Goal: Information Seeking & Learning: Learn about a topic

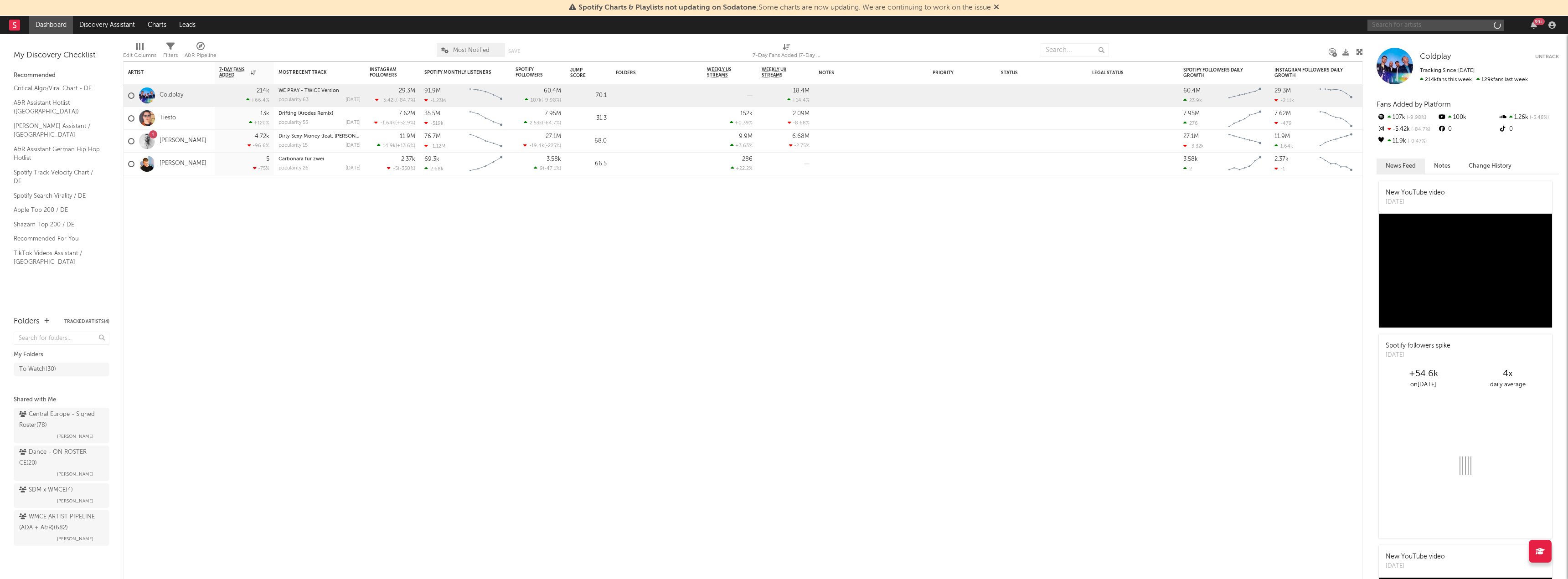
click at [1426, 30] on input "text" at bounding box center [1436, 25] width 137 height 12
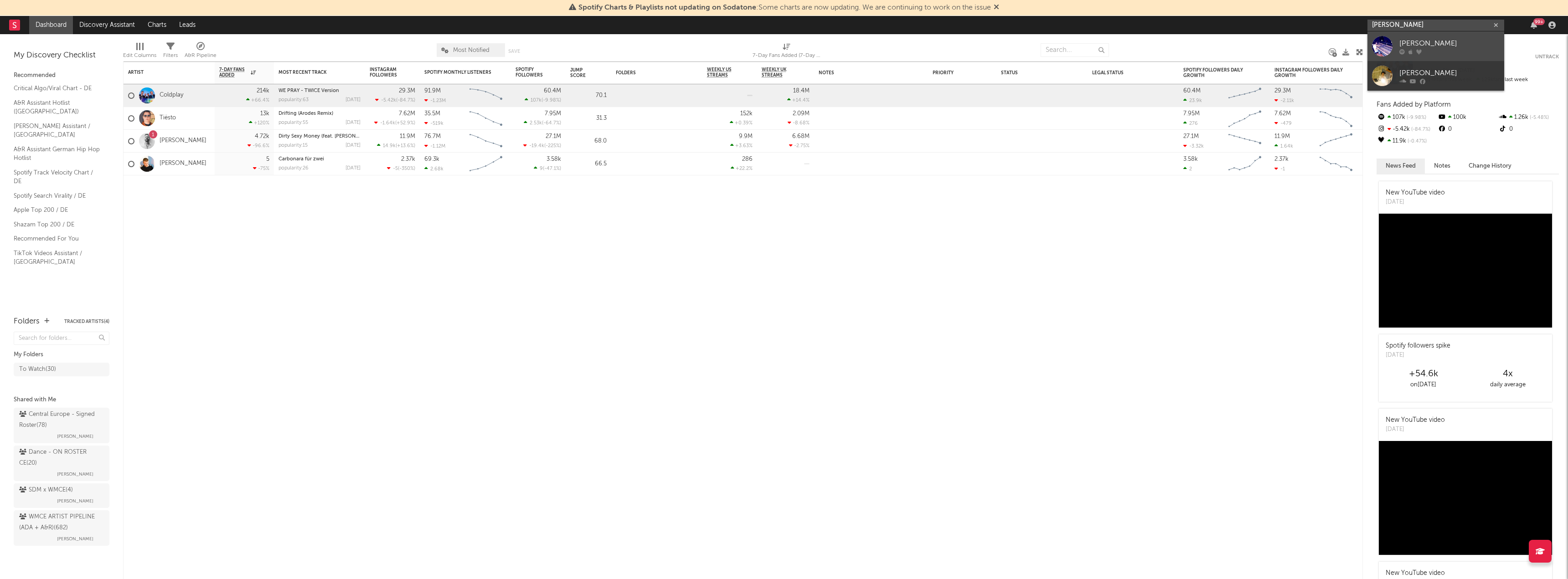
type input "[PERSON_NAME]"
click at [1422, 34] on link "[PERSON_NAME]" at bounding box center [1436, 46] width 137 height 30
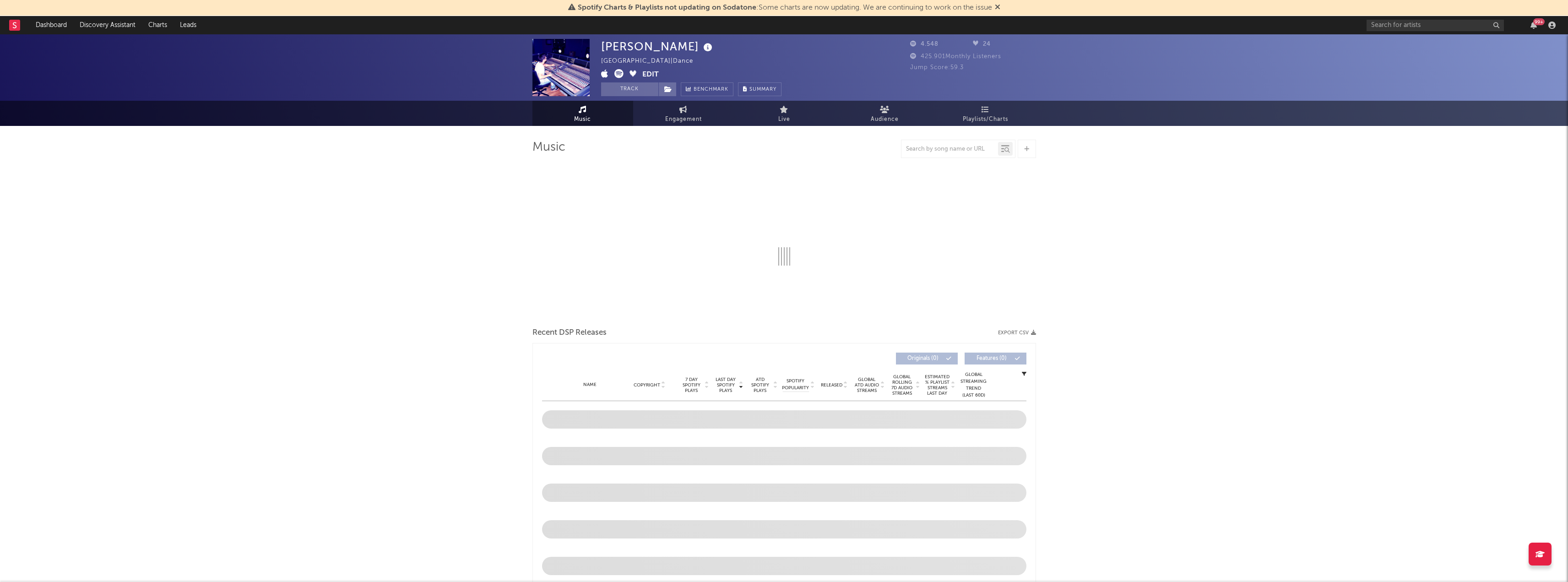
select select "6m"
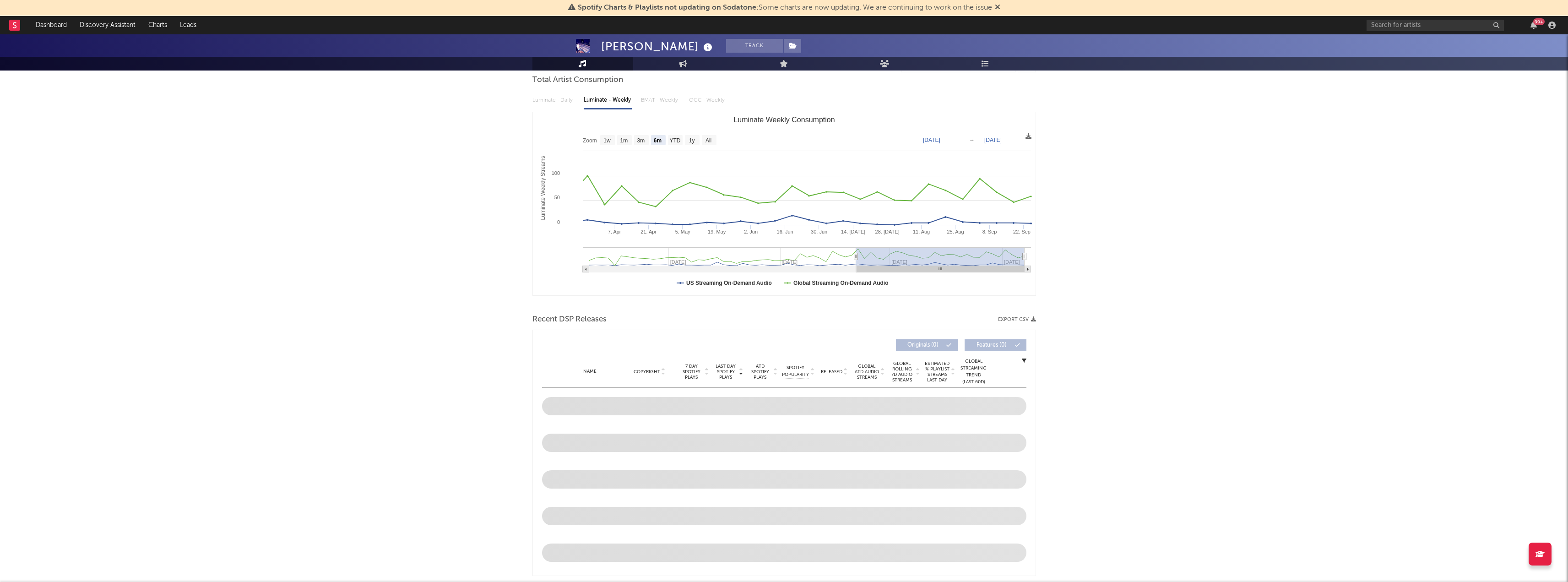
scroll to position [92, 0]
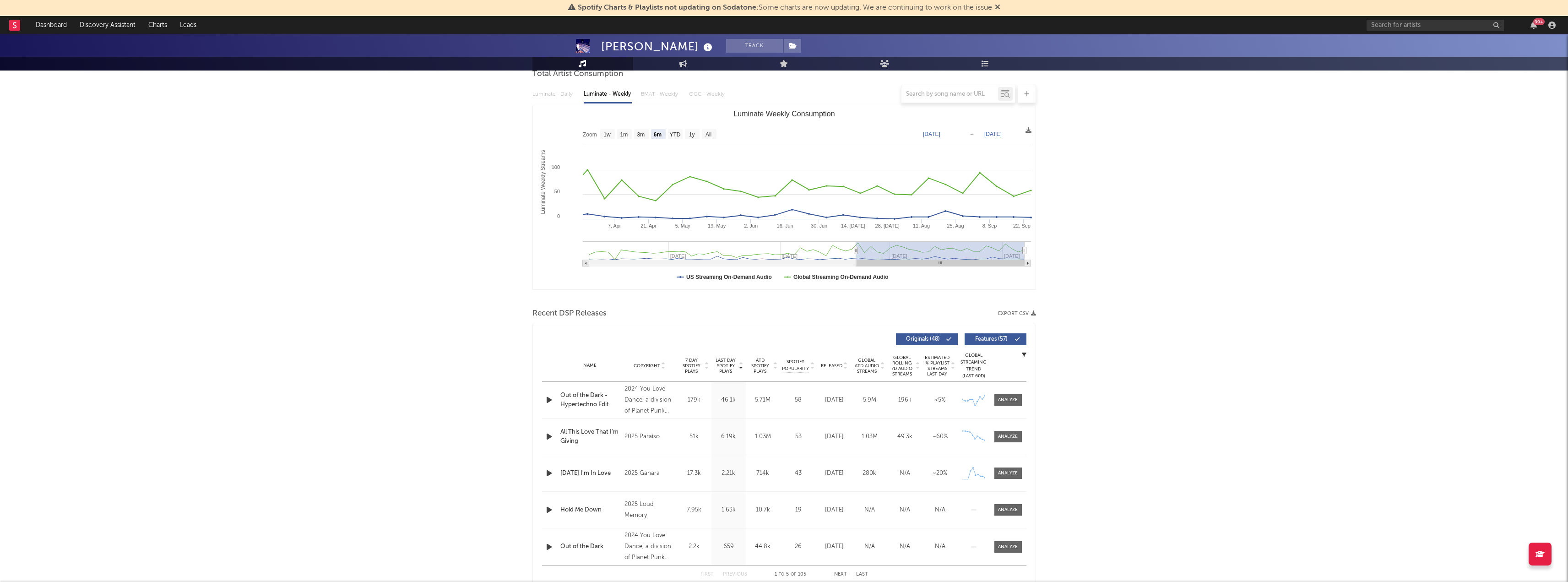
click at [845, 368] on icon at bounding box center [845, 367] width 4 height 4
